Goal: Task Accomplishment & Management: Complete application form

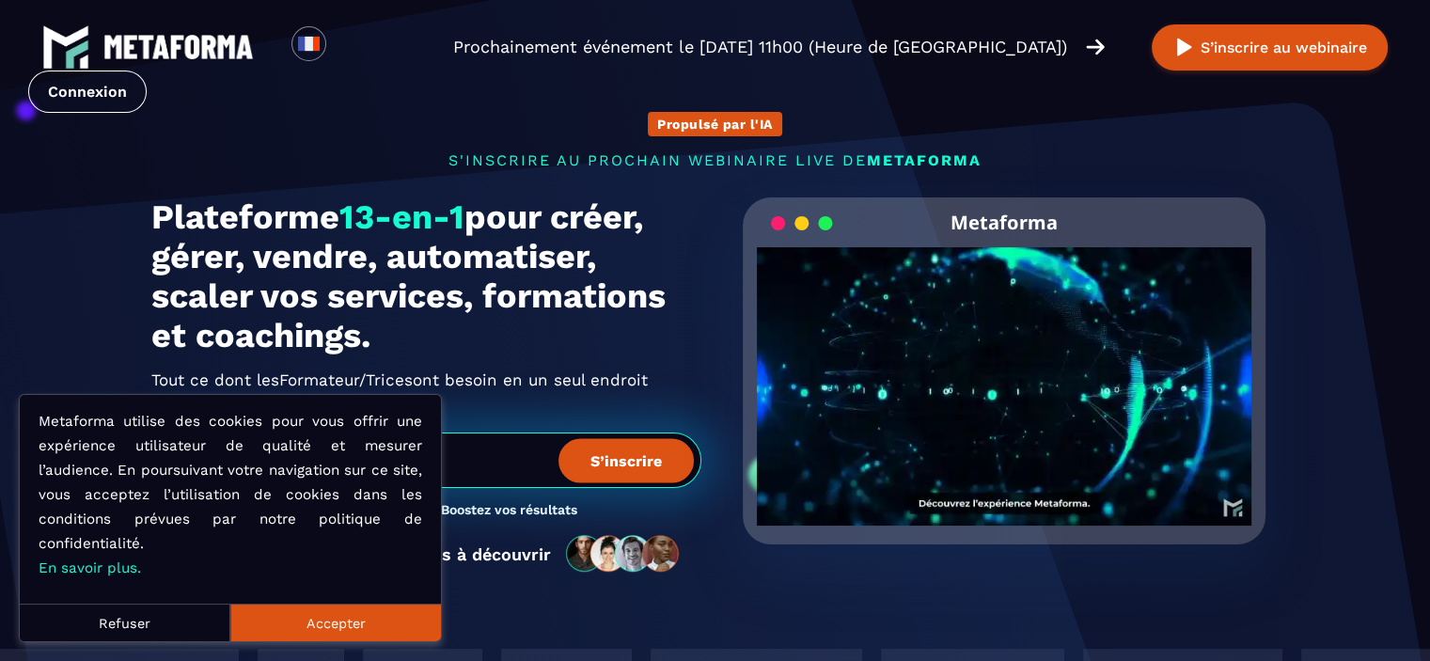
click at [356, 623] on button "Accepter" at bounding box center [335, 622] width 211 height 38
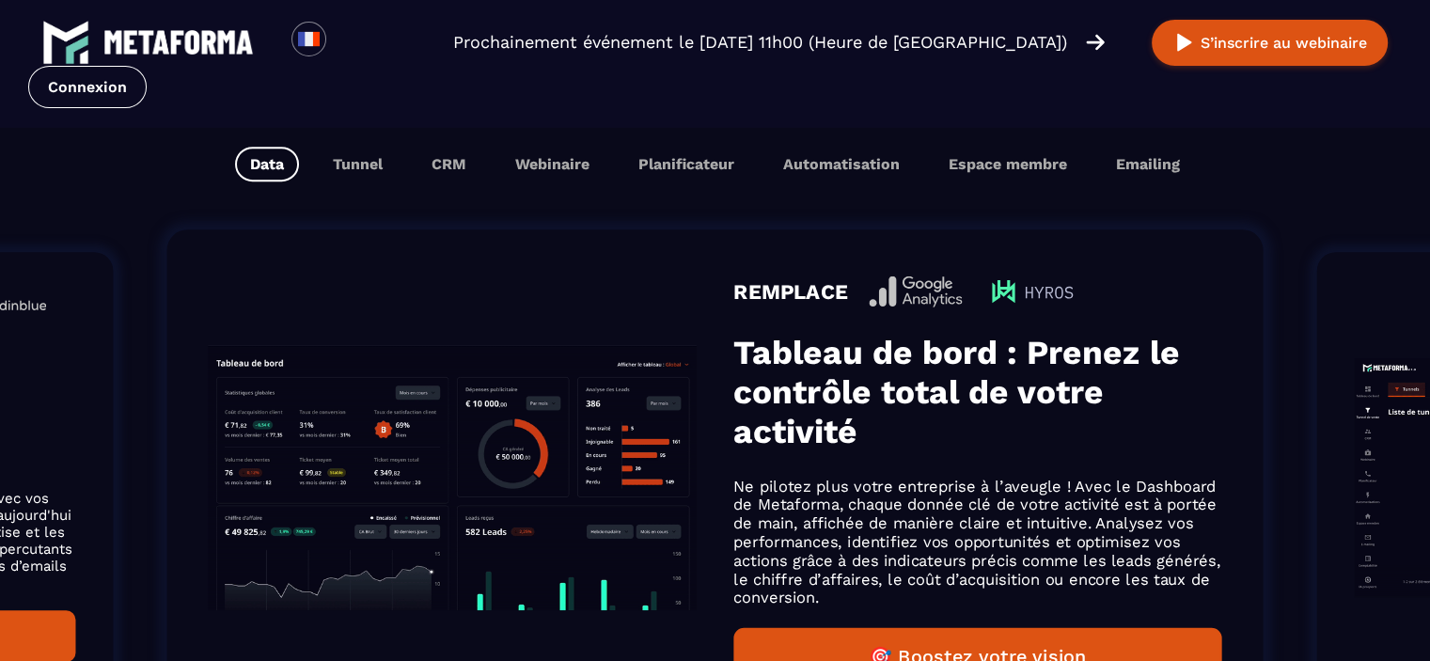
scroll to position [1206, 0]
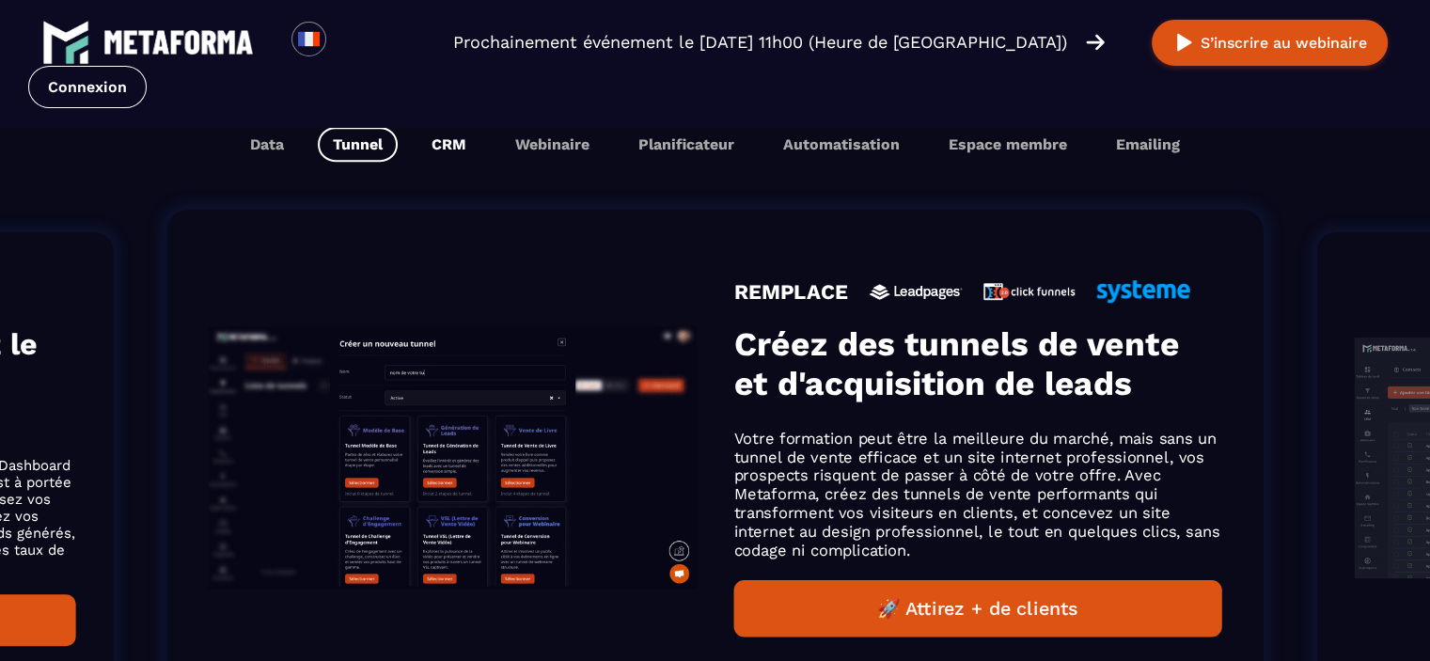
click at [451, 153] on button "CRM" at bounding box center [448, 144] width 65 height 35
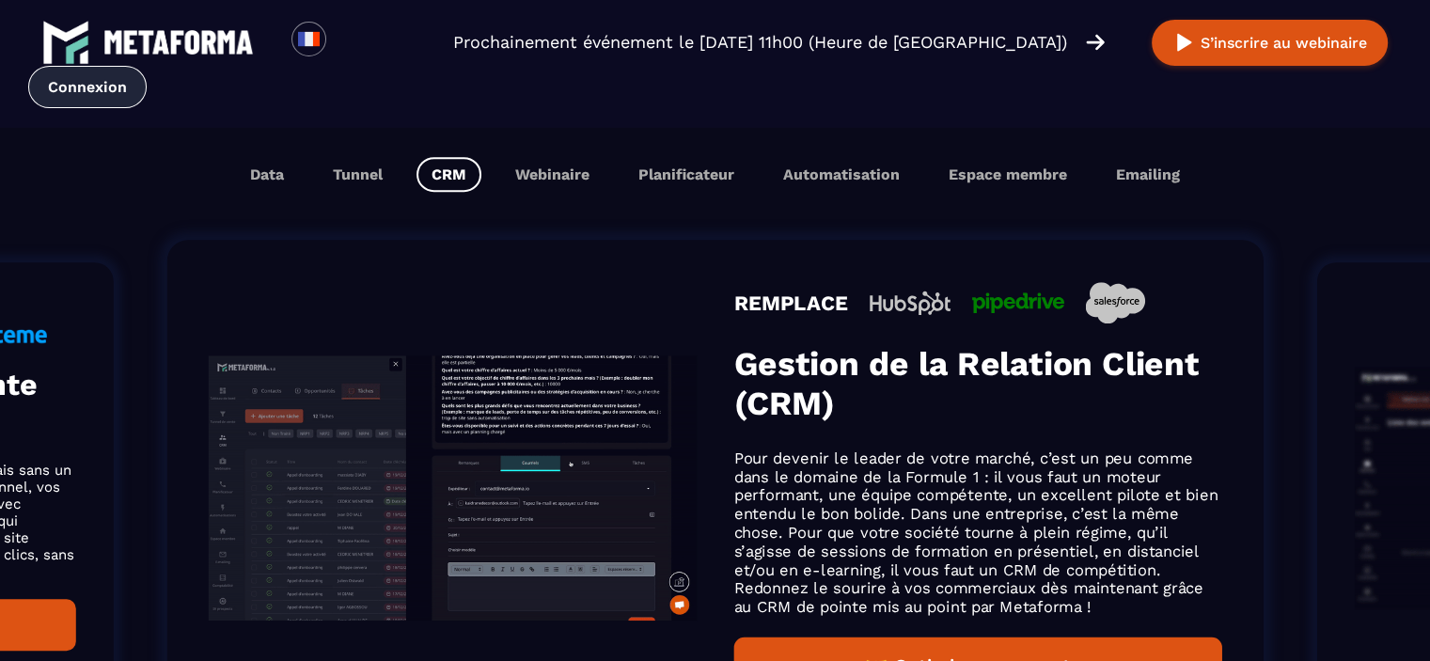
click at [90, 96] on link "Connexion" at bounding box center [87, 87] width 118 height 42
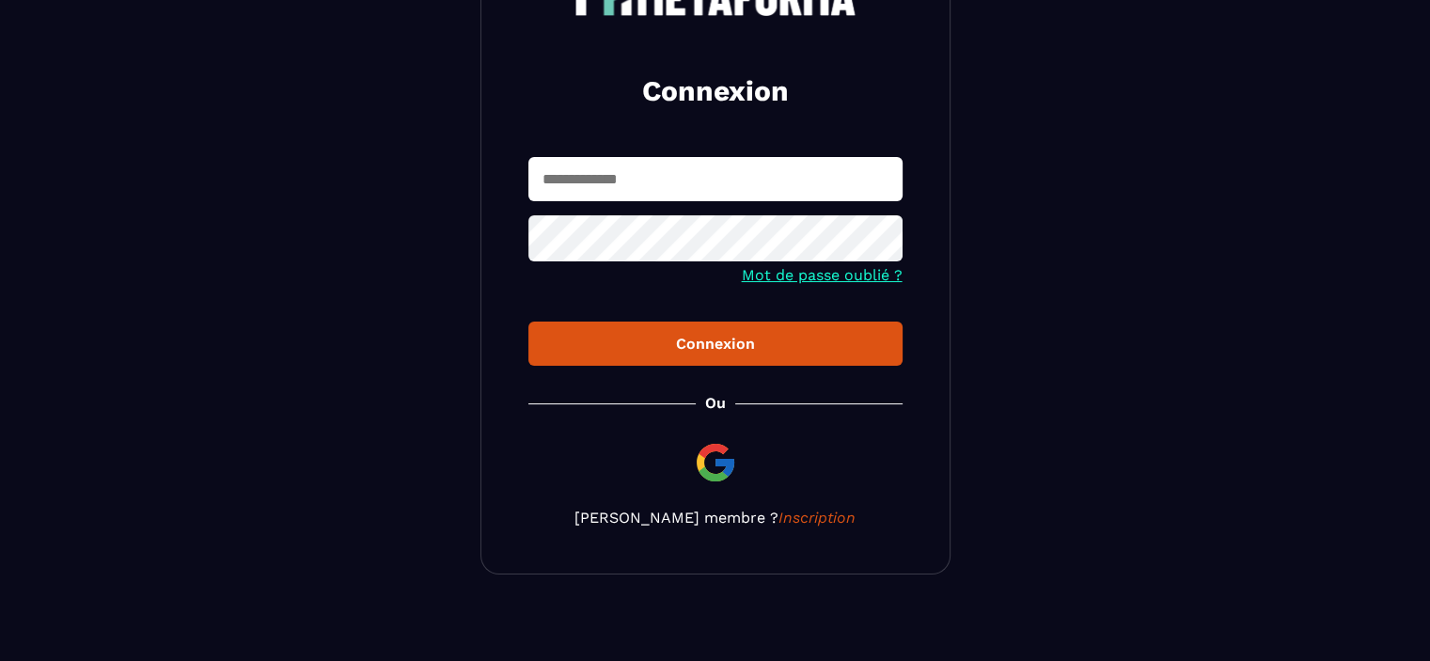
scroll to position [190, 0]
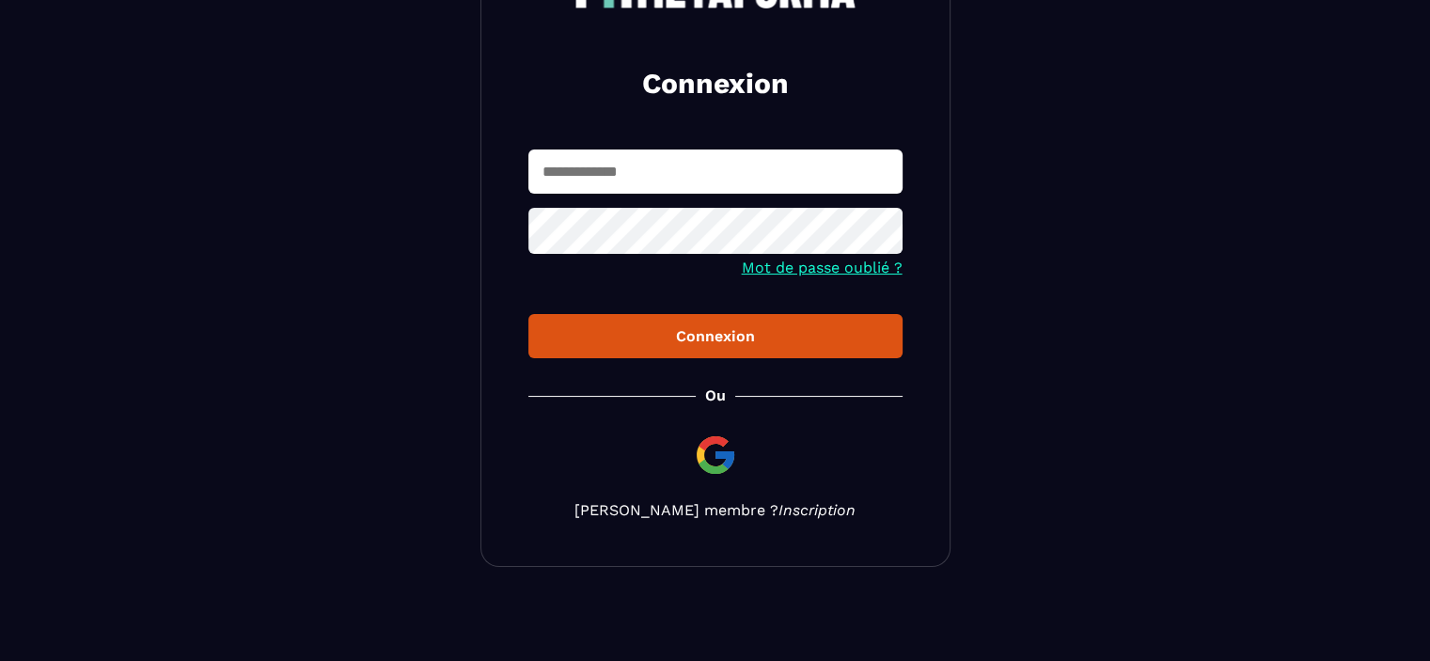
click at [778, 510] on link "Inscription" at bounding box center [816, 510] width 77 height 18
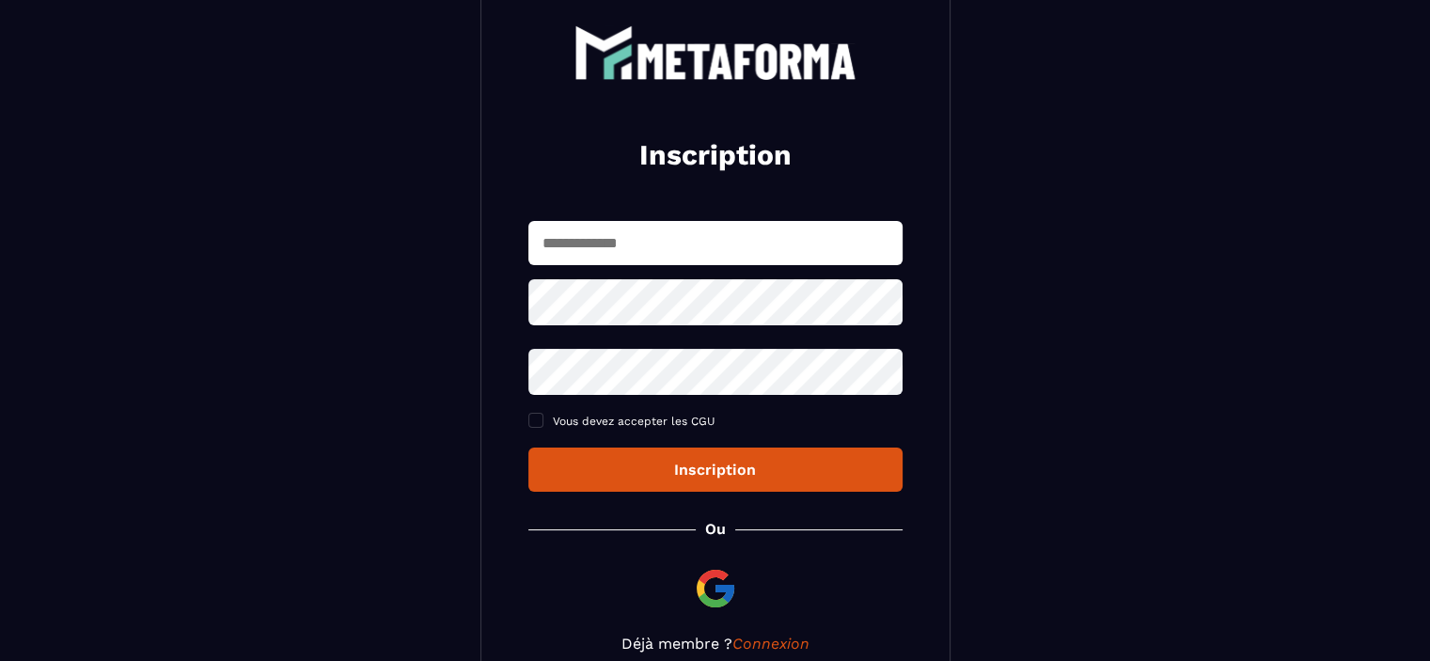
scroll to position [219, 0]
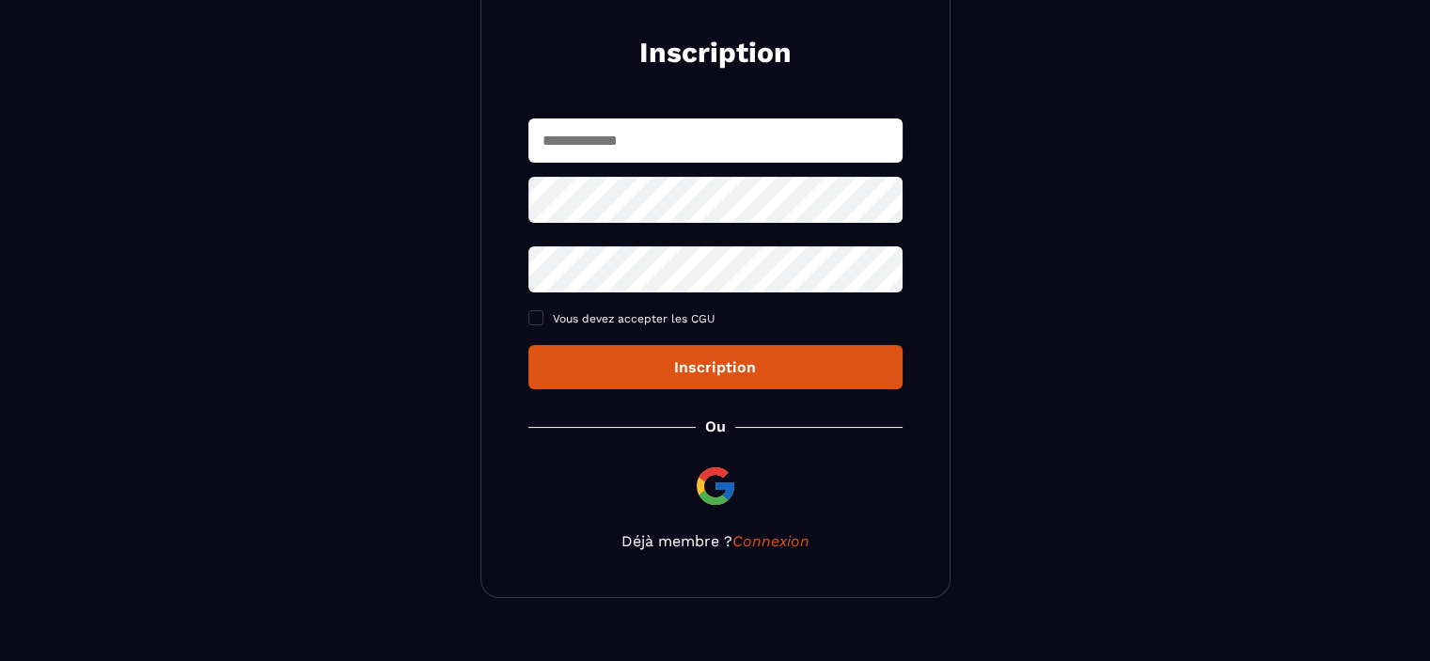
click at [605, 125] on input "text" at bounding box center [715, 140] width 374 height 44
type input "**********"
click at [528, 345] on button "Inscription" at bounding box center [715, 367] width 374 height 44
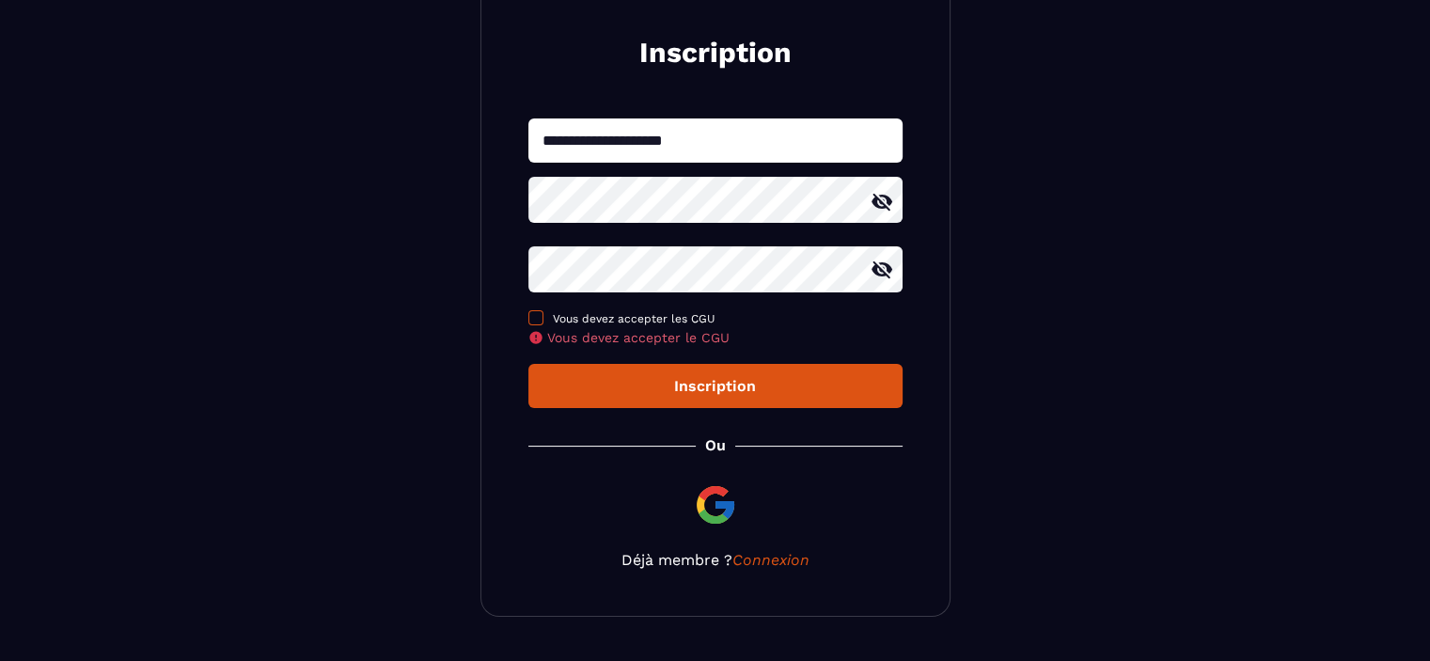
click at [538, 324] on span at bounding box center [535, 317] width 15 height 15
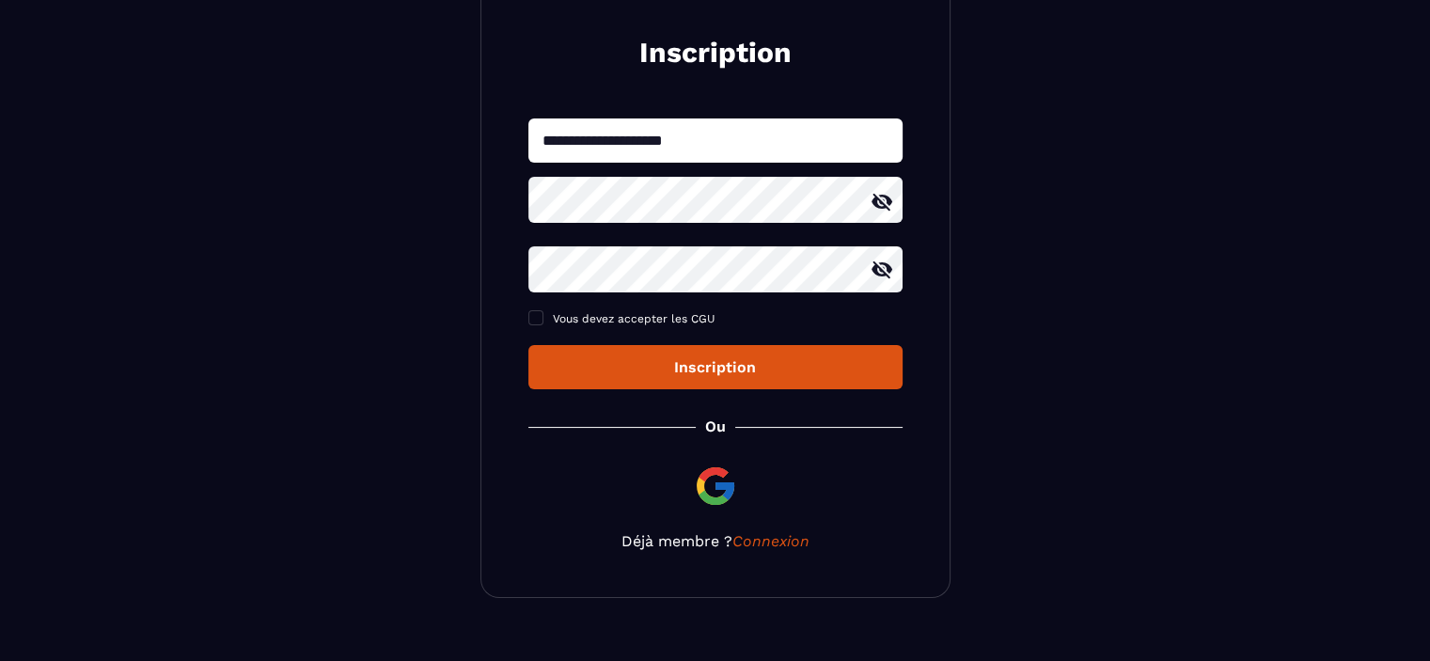
click at [591, 364] on div "Inscription" at bounding box center [715, 367] width 344 height 18
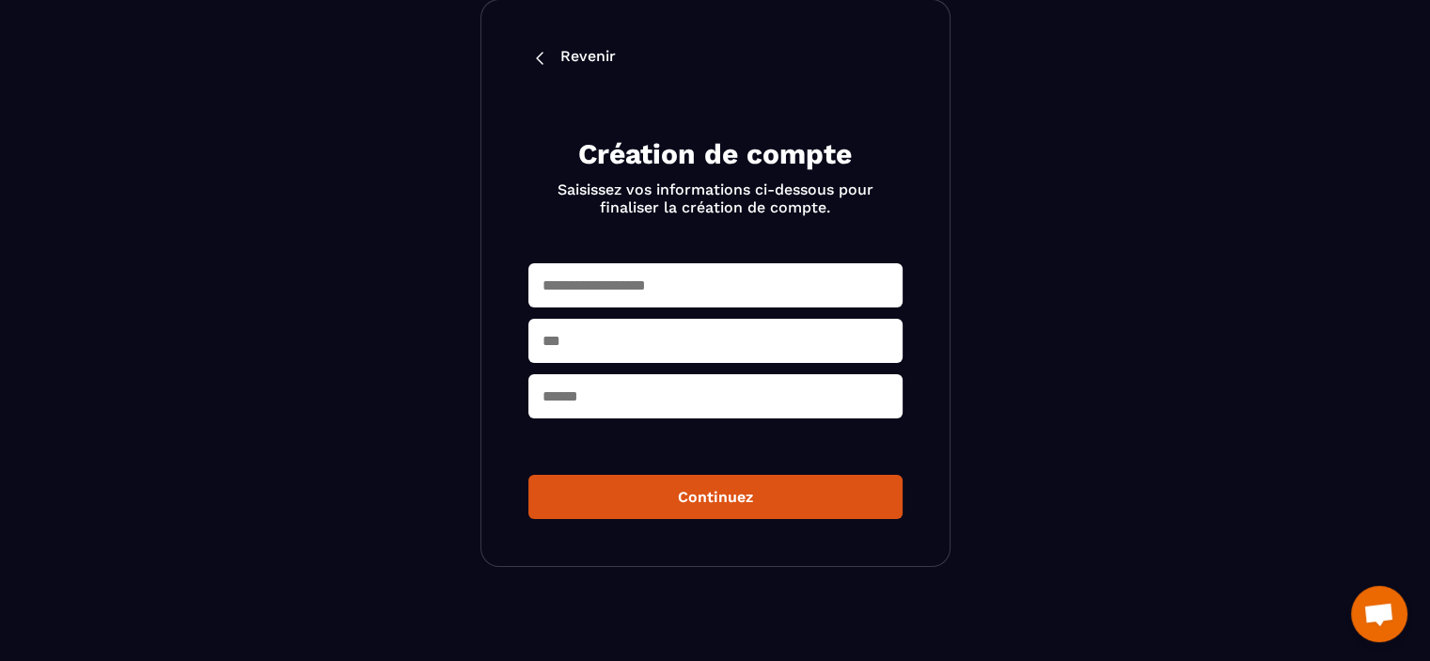
scroll to position [102, 0]
click at [664, 280] on input "text" at bounding box center [715, 285] width 374 height 44
type input "*"
type input "**********"
click at [609, 334] on input "text" at bounding box center [715, 341] width 374 height 44
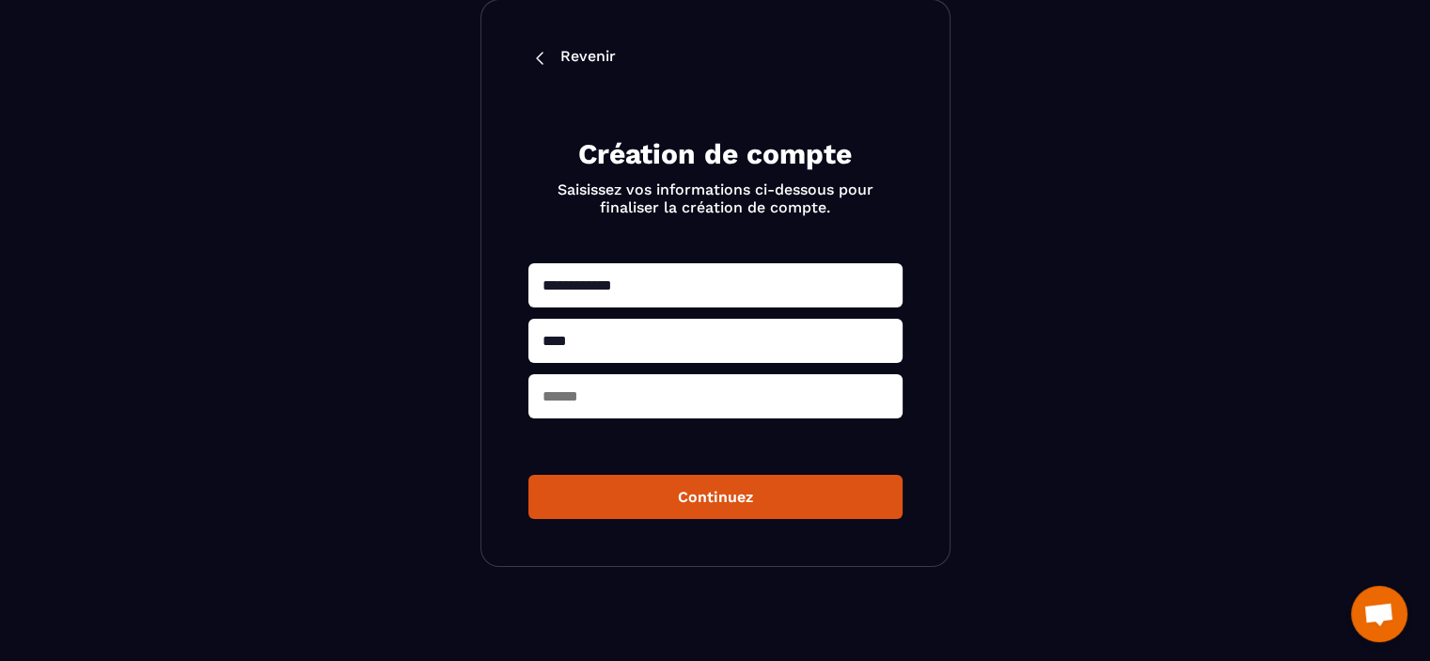
type input "****"
click at [571, 394] on input "text" at bounding box center [715, 396] width 374 height 44
type input "***"
click at [594, 491] on button "Continuez" at bounding box center [715, 497] width 374 height 44
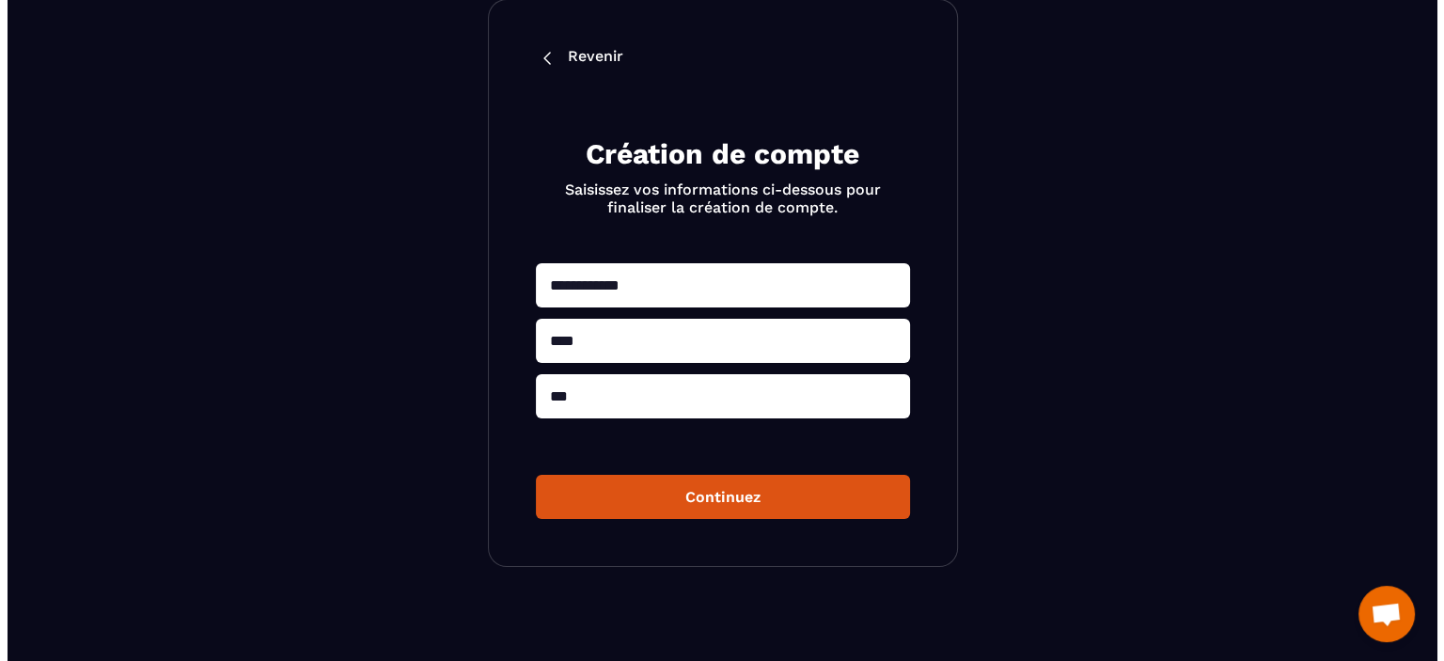
scroll to position [0, 0]
